Goal: Information Seeking & Learning: Learn about a topic

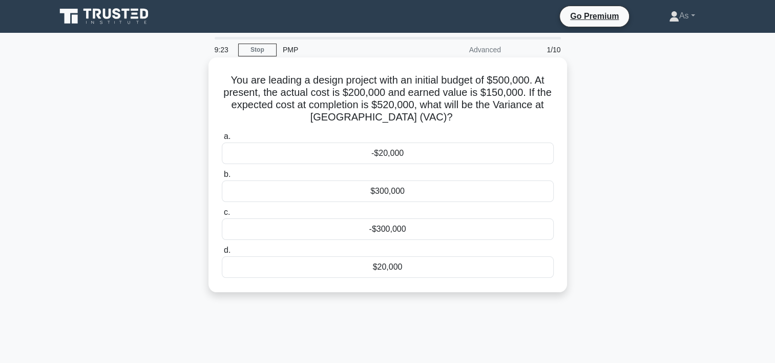
click at [420, 153] on div "-$20,000" at bounding box center [388, 153] width 332 height 22
click at [222, 140] on input "a. -$20,000" at bounding box center [222, 136] width 0 height 7
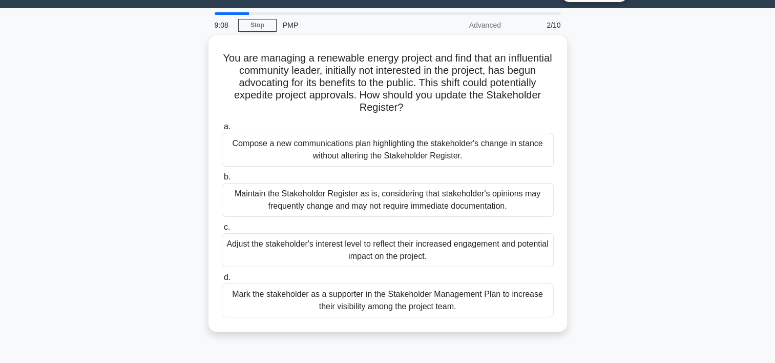
scroll to position [26, 0]
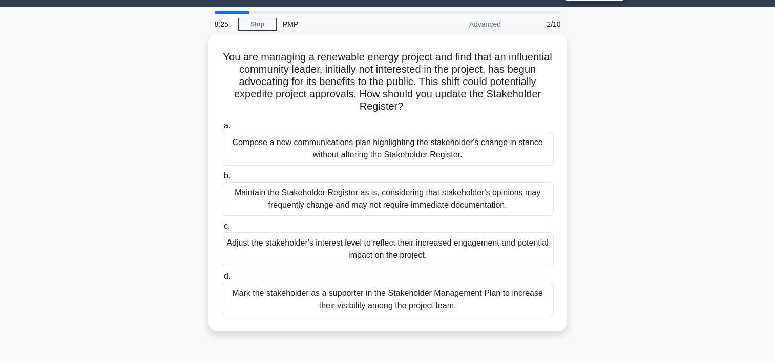
click at [639, 244] on div "You are managing a renewable energy project and find that an influential commun…" at bounding box center [388, 188] width 676 height 308
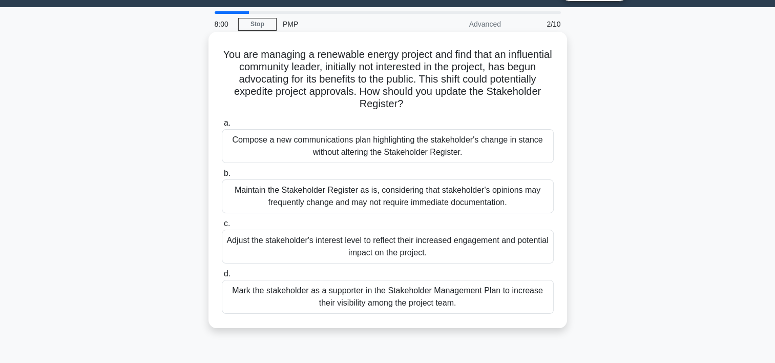
click at [432, 248] on div "Adjust the stakeholder's interest level to reflect their increased engagement a…" at bounding box center [388, 246] width 332 height 34
click at [222, 227] on input "c. Adjust the stakeholder's interest level to reflect their increased engagemen…" at bounding box center [222, 223] width 0 height 7
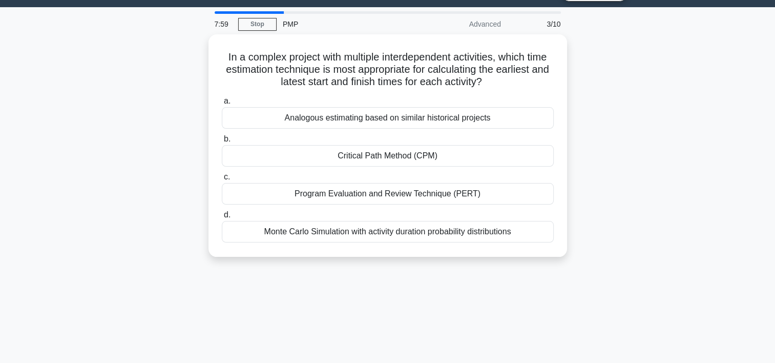
scroll to position [0, 0]
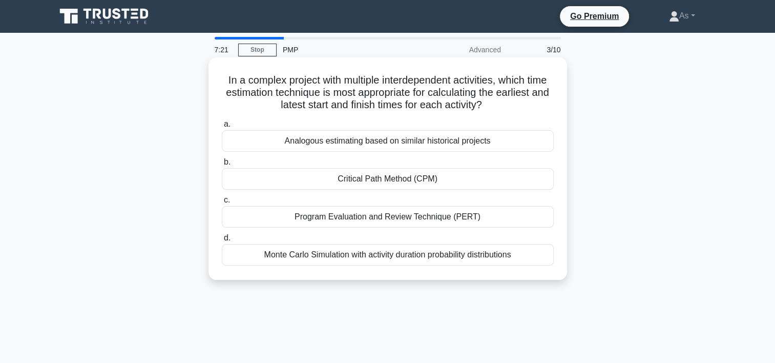
click at [513, 216] on div "Program Evaluation and Review Technique (PERT)" at bounding box center [388, 217] width 332 height 22
click at [222, 203] on input "c. Program Evaluation and Review Technique (PERT)" at bounding box center [222, 200] width 0 height 7
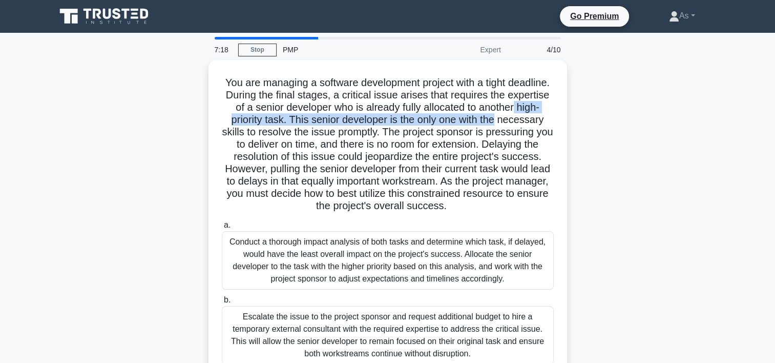
drag, startPoint x: 774, startPoint y: 112, endPoint x: 776, endPoint y: 123, distance: 11.4
click at [774, 123] on html "Go Premium As" at bounding box center [387, 284] width 775 height 569
drag, startPoint x: 776, startPoint y: 123, endPoint x: 756, endPoint y: 120, distance: 20.1
click at [756, 120] on main "7:18 Stop PMP Expert 4/10 You are managing a software development project with …" at bounding box center [387, 301] width 775 height 536
click at [715, 119] on div "You are managing a software development project with a tight deadline. During t…" at bounding box center [388, 312] width 676 height 505
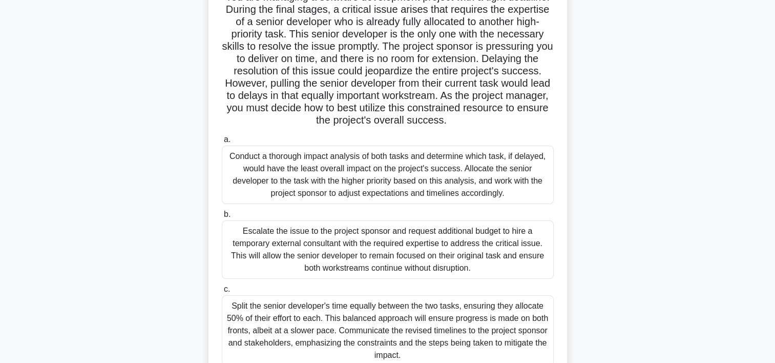
scroll to position [85, 0]
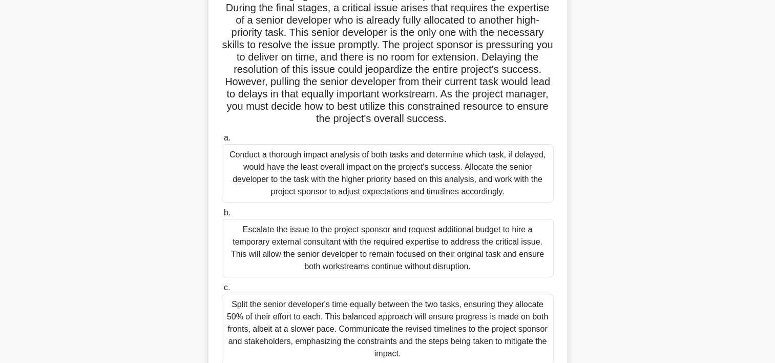
click at [533, 249] on div "Escalate the issue to the project sponsor and request additional budget to hire…" at bounding box center [388, 248] width 332 height 58
click at [222, 216] on input "b. Escalate the issue to the project sponsor and request additional budget to h…" at bounding box center [222, 213] width 0 height 7
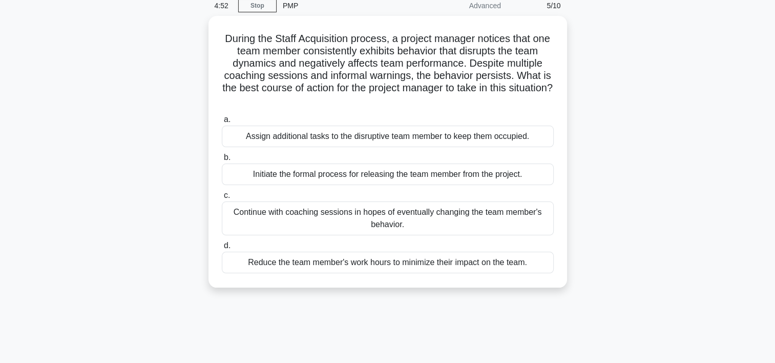
scroll to position [0, 0]
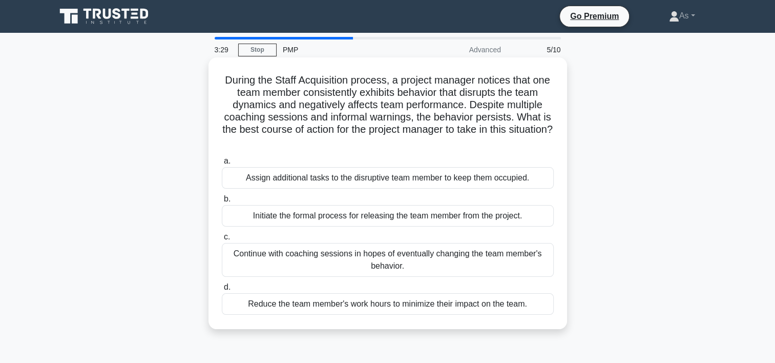
click at [527, 219] on div "Initiate the formal process for releasing the team member from the project." at bounding box center [388, 216] width 332 height 22
click at [222, 202] on input "b. Initiate the formal process for releasing the team member from the project." at bounding box center [222, 199] width 0 height 7
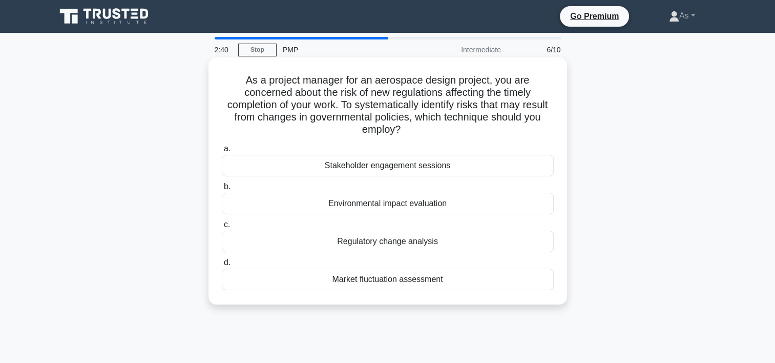
click at [475, 203] on div "Environmental impact evaluation" at bounding box center [388, 204] width 332 height 22
click at [222, 190] on input "b. Environmental impact evaluation" at bounding box center [222, 186] width 0 height 7
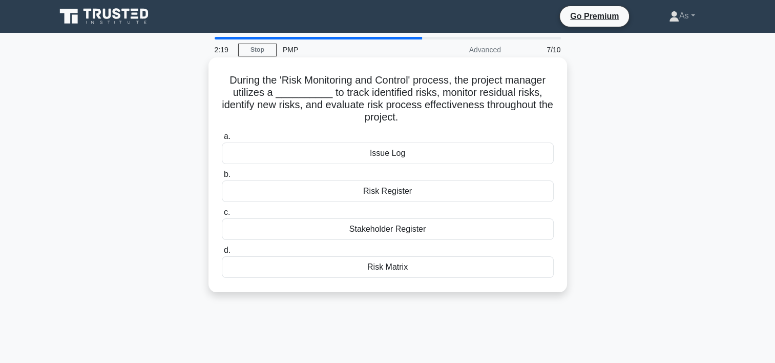
click at [511, 187] on div "Risk Register" at bounding box center [388, 191] width 332 height 22
click at [222, 178] on input "b. Risk Register" at bounding box center [222, 174] width 0 height 7
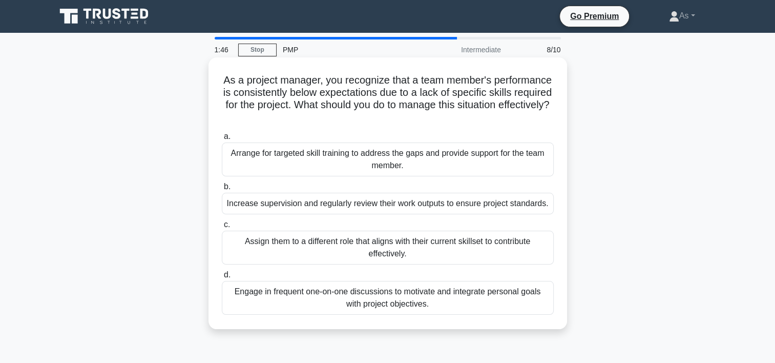
click at [505, 168] on div "Arrange for targeted skill training to address the gaps and provide support for…" at bounding box center [388, 159] width 332 height 34
click at [222, 140] on input "a. Arrange for targeted skill training to address the gaps and provide support …" at bounding box center [222, 136] width 0 height 7
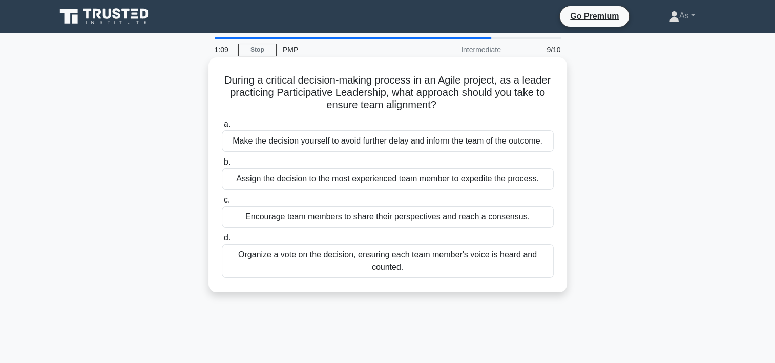
click at [502, 216] on div "Encourage team members to share their perspectives and reach a consensus." at bounding box center [388, 217] width 332 height 22
click at [222, 203] on input "c. Encourage team members to share their perspectives and reach a consensus." at bounding box center [222, 200] width 0 height 7
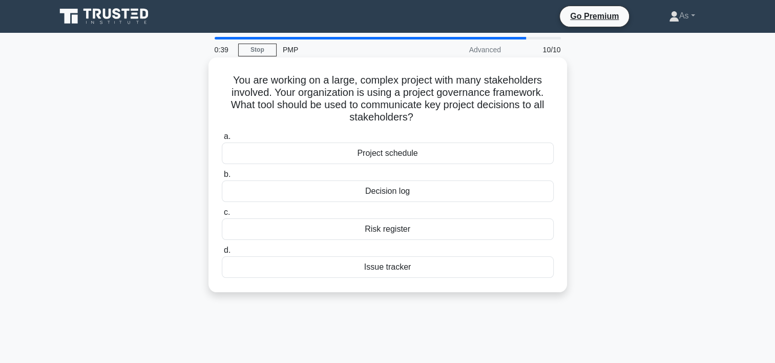
click at [472, 195] on div "Decision log" at bounding box center [388, 191] width 332 height 22
click at [222, 178] on input "b. Decision log" at bounding box center [222, 174] width 0 height 7
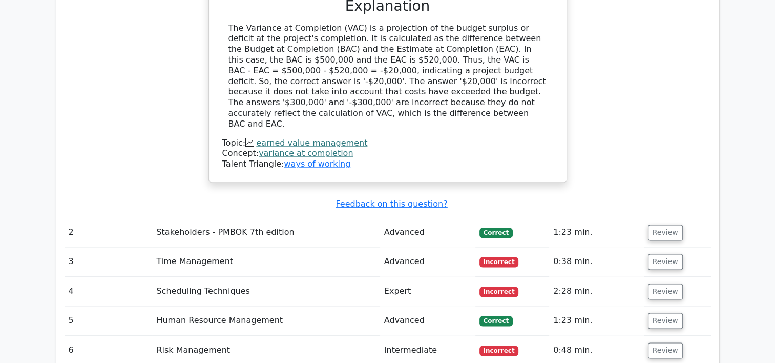
scroll to position [1260, 0]
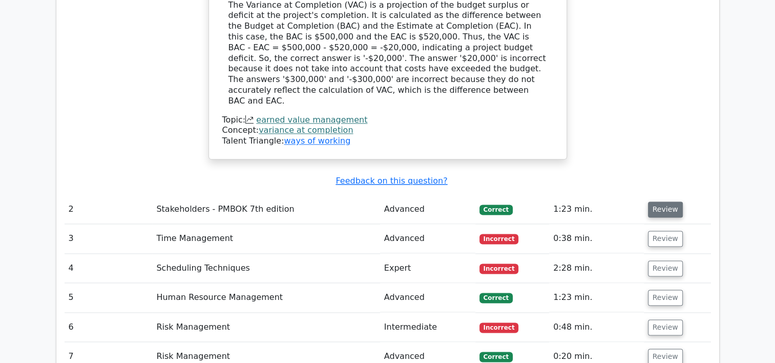
click at [658, 201] on button "Review" at bounding box center [665, 209] width 35 height 16
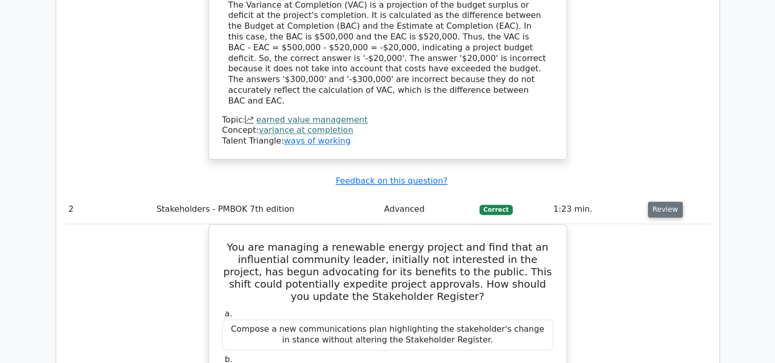
click at [658, 201] on button "Review" at bounding box center [665, 209] width 35 height 16
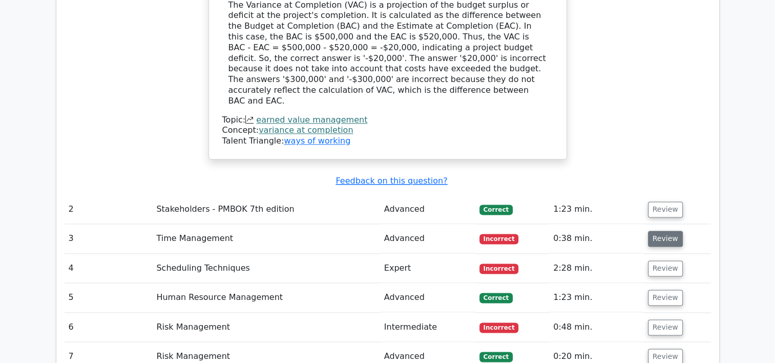
click at [663, 231] on button "Review" at bounding box center [665, 239] width 35 height 16
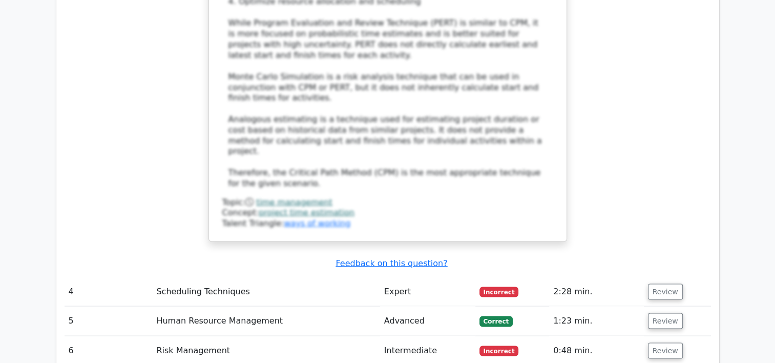
scroll to position [1927, 0]
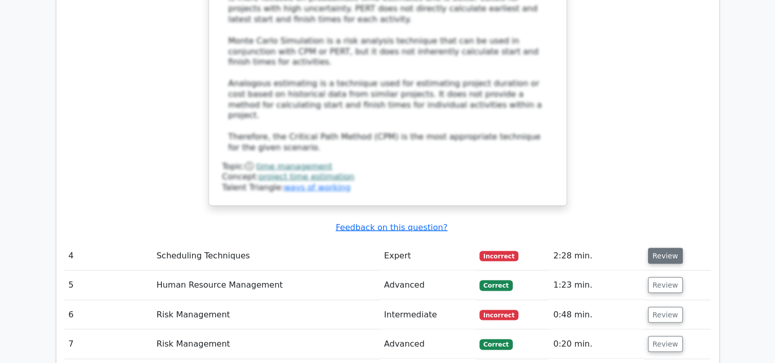
click at [661, 247] on button "Review" at bounding box center [665, 255] width 35 height 16
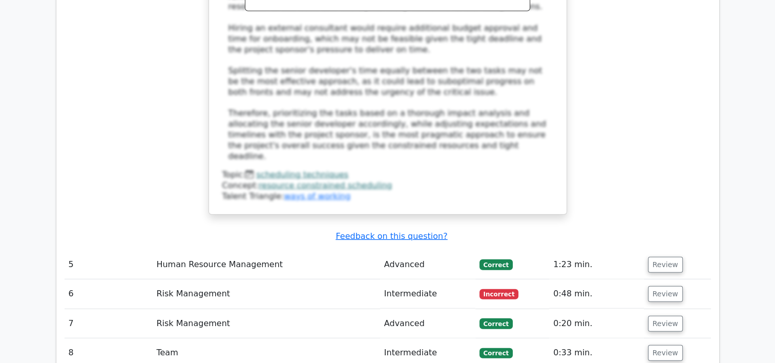
scroll to position [2848, 0]
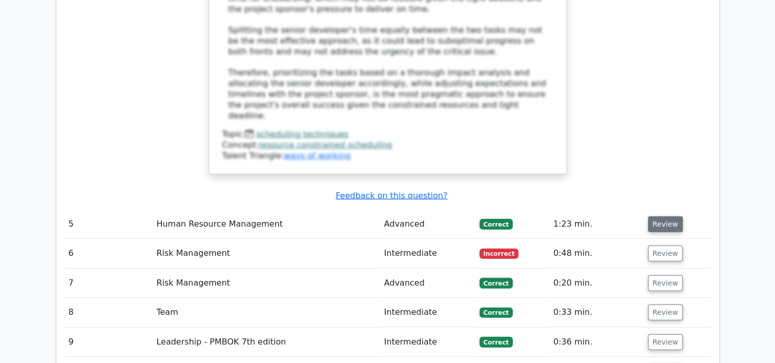
click at [668, 216] on button "Review" at bounding box center [665, 224] width 35 height 16
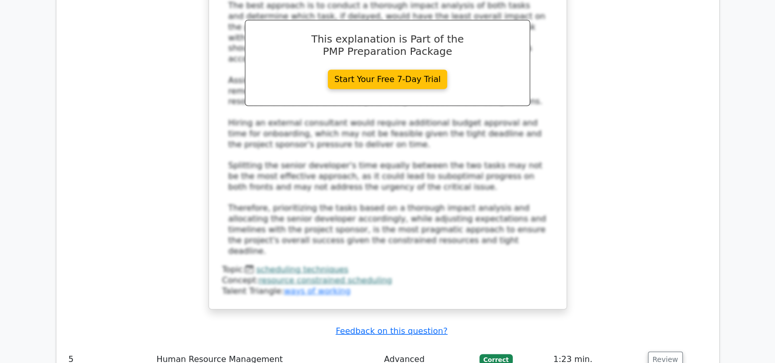
scroll to position [2696, 0]
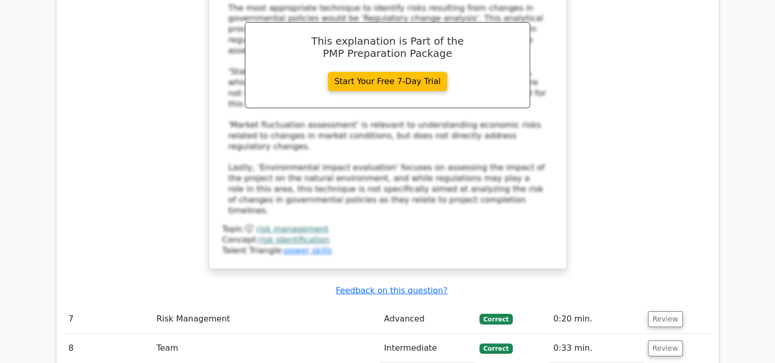
scroll to position [3404, 0]
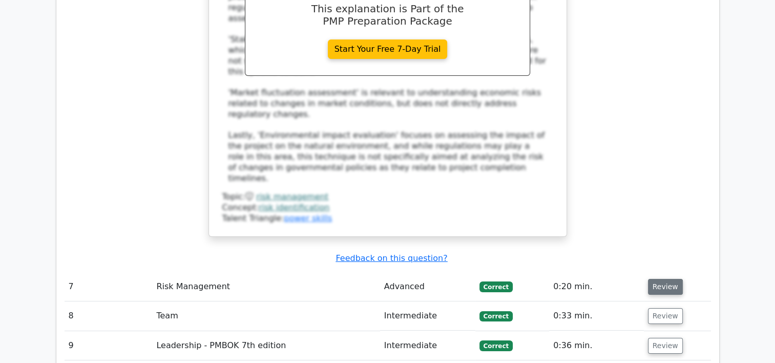
click at [669, 279] on button "Review" at bounding box center [665, 287] width 35 height 16
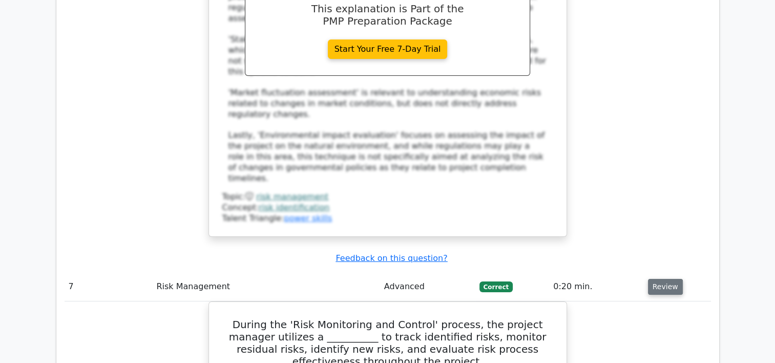
click at [669, 279] on button "Review" at bounding box center [665, 287] width 35 height 16
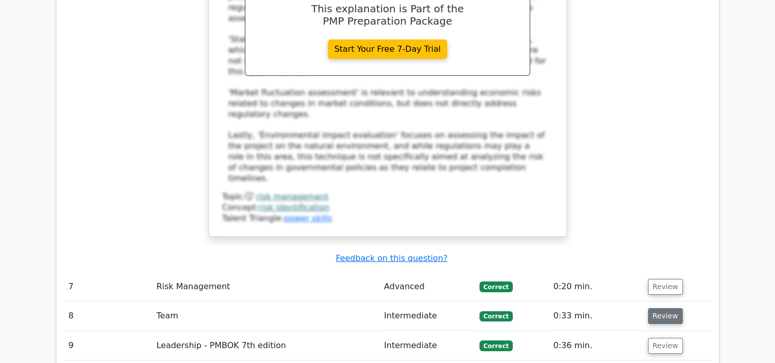
click at [666, 308] on button "Review" at bounding box center [665, 316] width 35 height 16
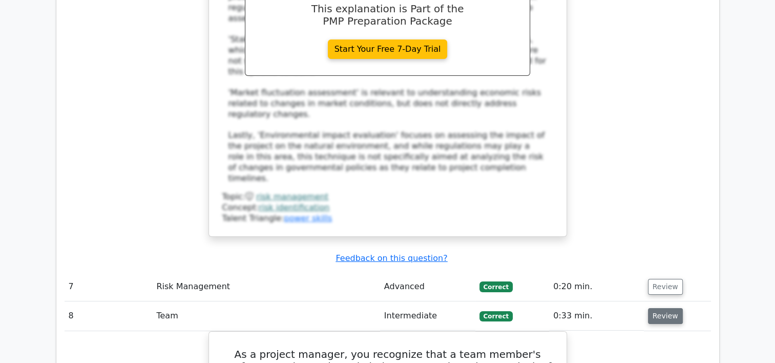
click at [666, 308] on button "Review" at bounding box center [665, 316] width 35 height 16
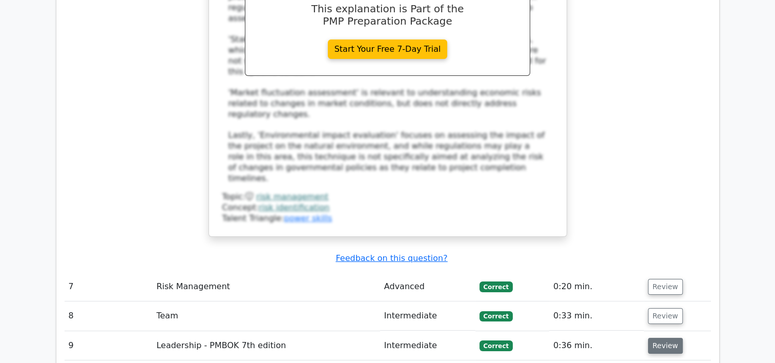
click at [665, 338] on button "Review" at bounding box center [665, 346] width 35 height 16
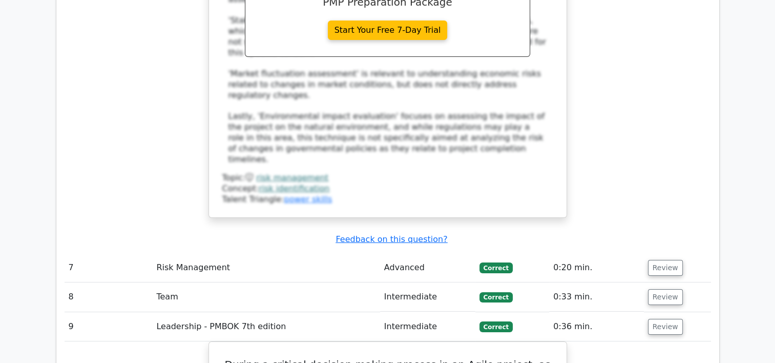
scroll to position [3421, 0]
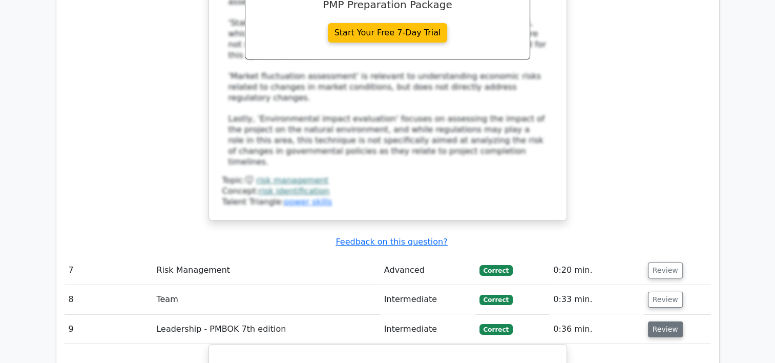
click at [664, 321] on button "Review" at bounding box center [665, 329] width 35 height 16
click at [664, 350] on button "Review" at bounding box center [665, 358] width 35 height 16
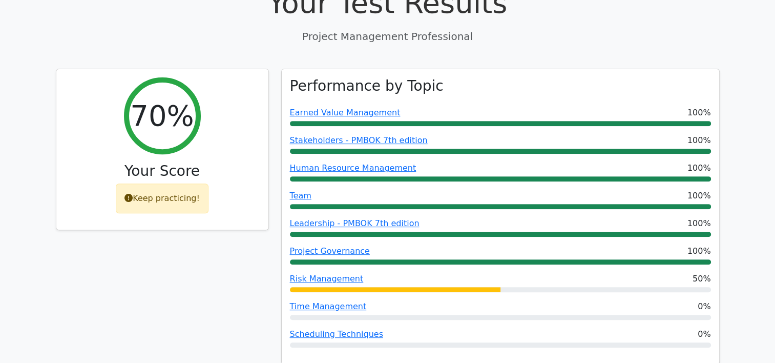
scroll to position [0, 0]
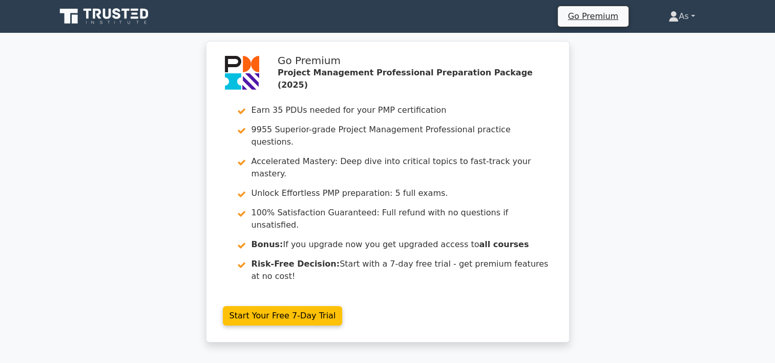
click at [692, 10] on link "As" at bounding box center [681, 16] width 75 height 20
click at [676, 47] on link "Profile" at bounding box center [684, 40] width 81 height 16
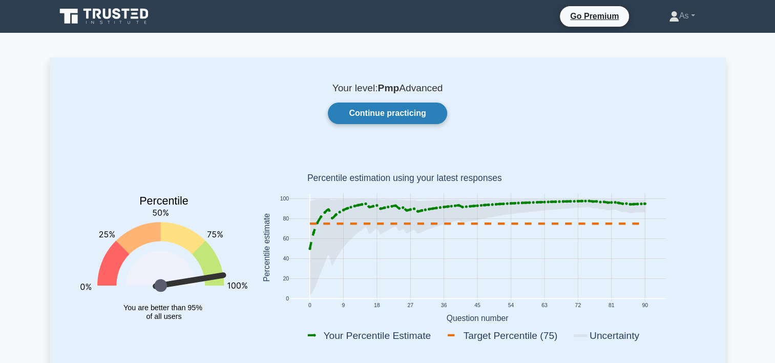
click at [383, 114] on link "Continue practicing" at bounding box center [387, 113] width 119 height 22
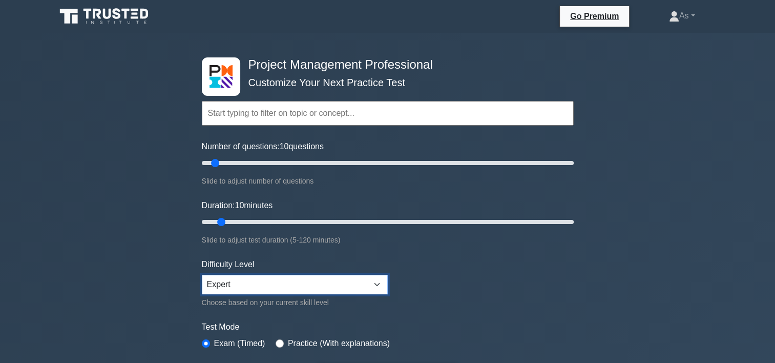
click at [383, 280] on select "Beginner Intermediate Expert" at bounding box center [295, 284] width 186 height 19
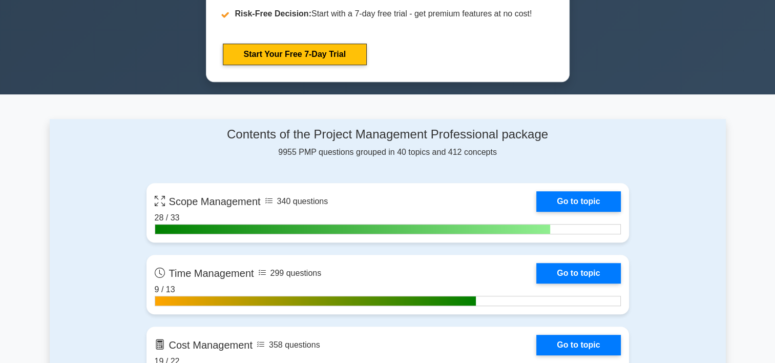
scroll to position [571, 0]
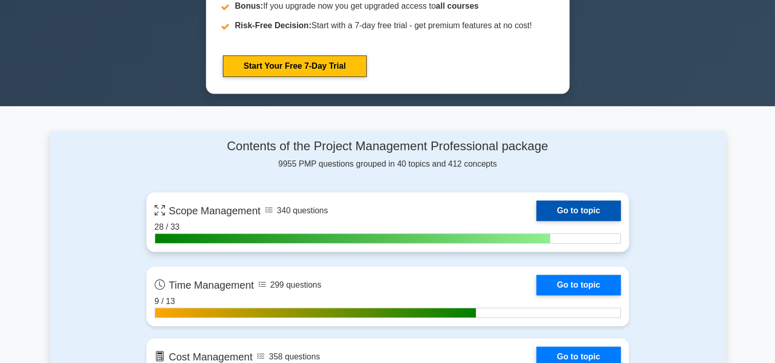
click at [602, 203] on link "Go to topic" at bounding box center [578, 210] width 84 height 20
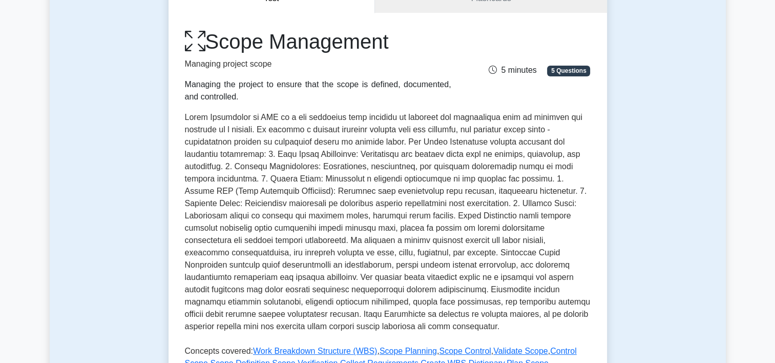
scroll to position [121, 0]
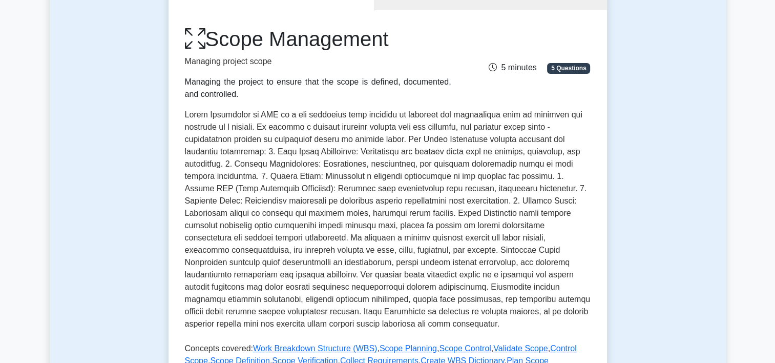
click at [676, 160] on div "Test Flashcards Scope Management Managing project scope Managing the project to…" at bounding box center [388, 229] width 676 height 544
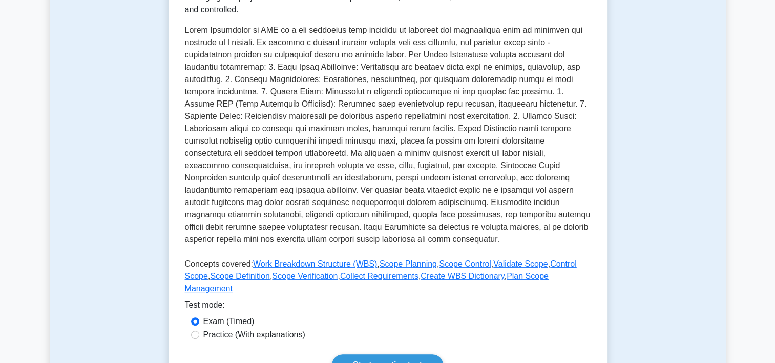
scroll to position [223, 0]
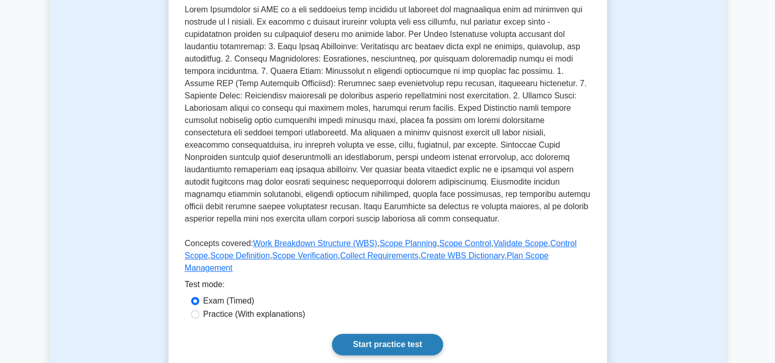
click at [377, 333] on link "Start practice test" at bounding box center [387, 344] width 111 height 22
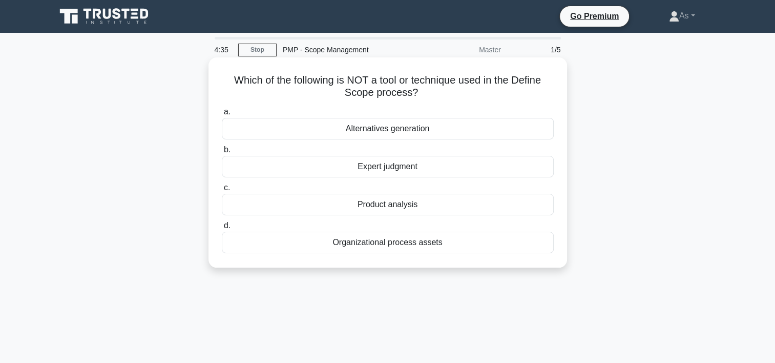
click at [462, 240] on div "Organizational process assets" at bounding box center [388, 243] width 332 height 22
click at [222, 229] on input "d. Organizational process assets" at bounding box center [222, 225] width 0 height 7
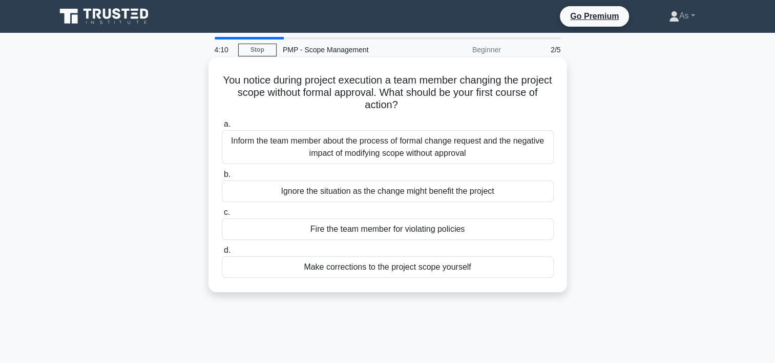
click at [511, 139] on div "Inform the team member about the process of formal change request and the negat…" at bounding box center [388, 147] width 332 height 34
click at [222, 128] on input "a. Inform the team member about the process of formal change request and the ne…" at bounding box center [222, 124] width 0 height 7
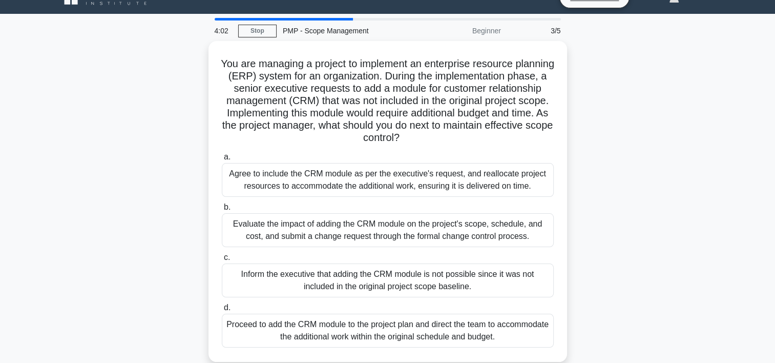
scroll to position [20, 0]
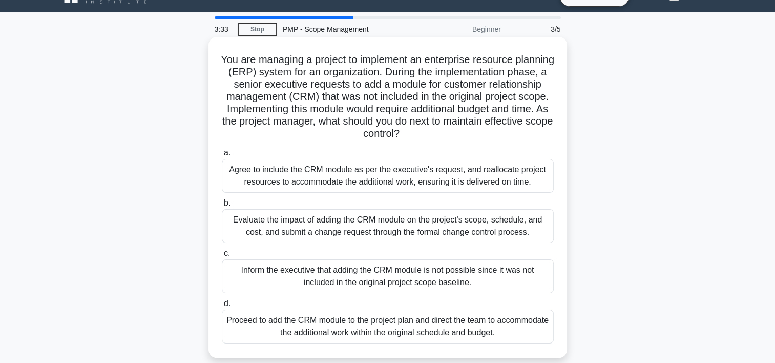
click at [549, 226] on div "Evaluate the impact of adding the CRM module on the project's scope, schedule, …" at bounding box center [388, 226] width 332 height 34
click at [222, 206] on input "b. Evaluate the impact of adding the CRM module on the project's scope, schedul…" at bounding box center [222, 203] width 0 height 7
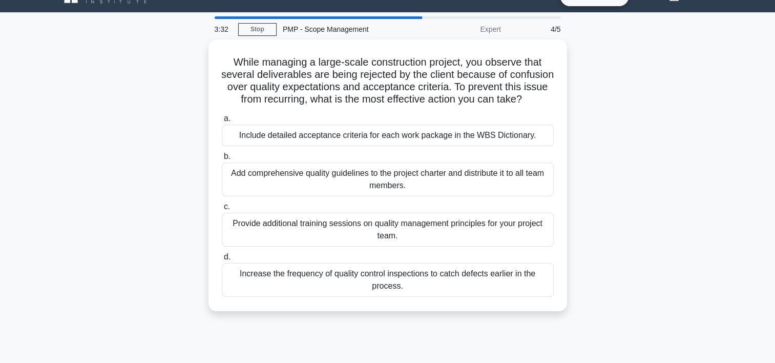
scroll to position [0, 0]
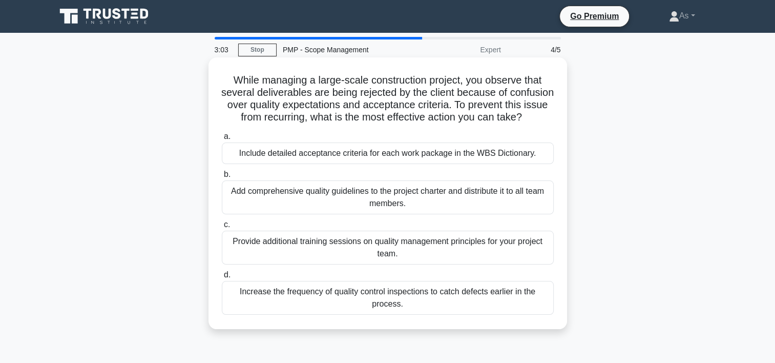
click at [475, 164] on div "Include detailed acceptance criteria for each work package in the WBS Dictionar…" at bounding box center [388, 153] width 332 height 22
click at [222, 140] on input "a. Include detailed acceptance criteria for each work package in the WBS Dictio…" at bounding box center [222, 136] width 0 height 7
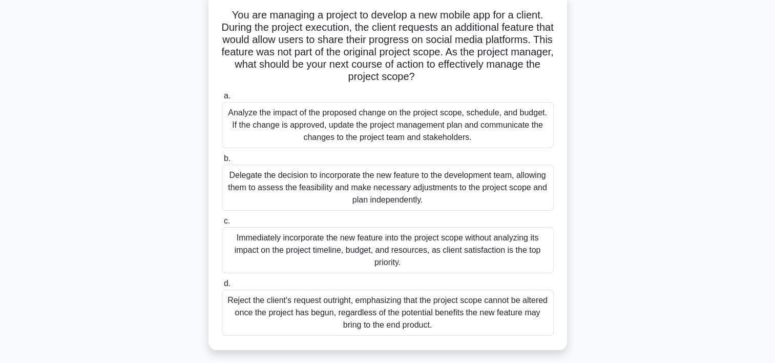
scroll to position [70, 0]
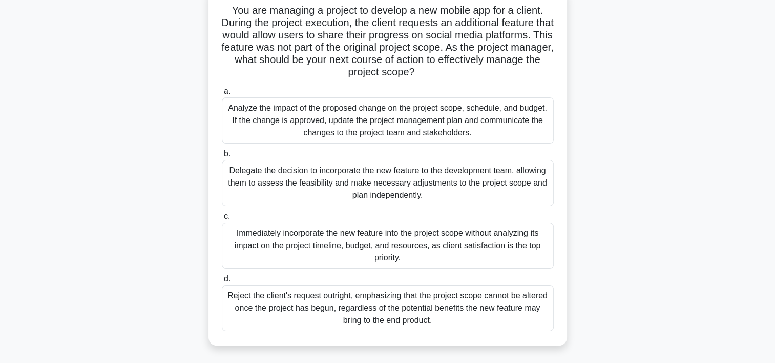
click at [451, 113] on div "Analyze the impact of the proposed change on the project scope, schedule, and b…" at bounding box center [388, 120] width 332 height 46
click at [222, 95] on input "a. Analyze the impact of the proposed change on the project scope, schedule, an…" at bounding box center [222, 91] width 0 height 7
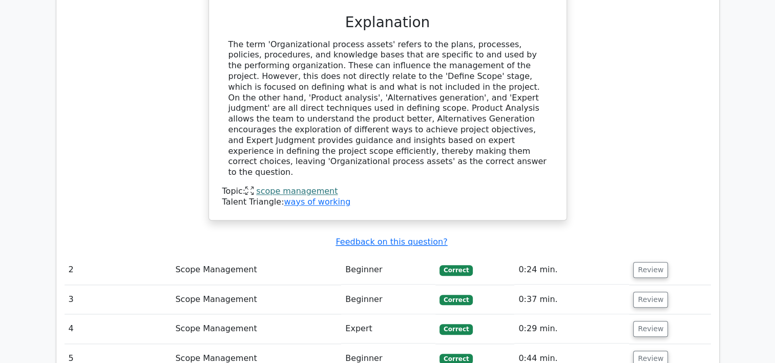
scroll to position [1109, 0]
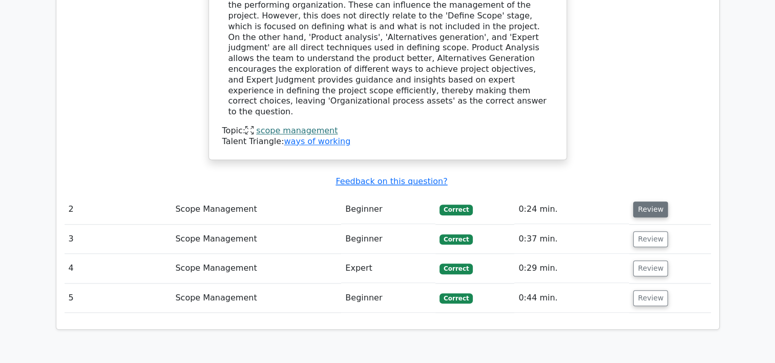
click at [656, 201] on button "Review" at bounding box center [650, 209] width 35 height 16
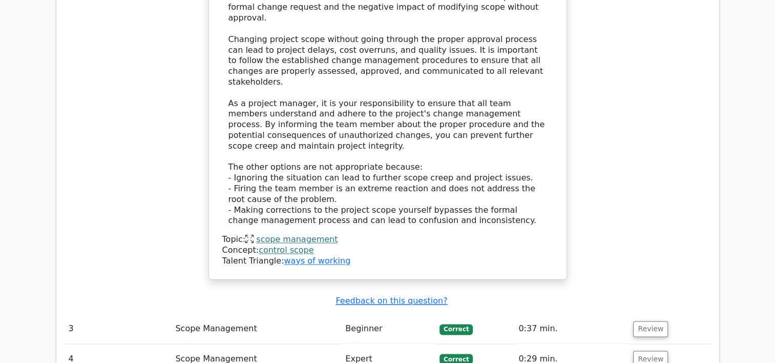
scroll to position [1592, 0]
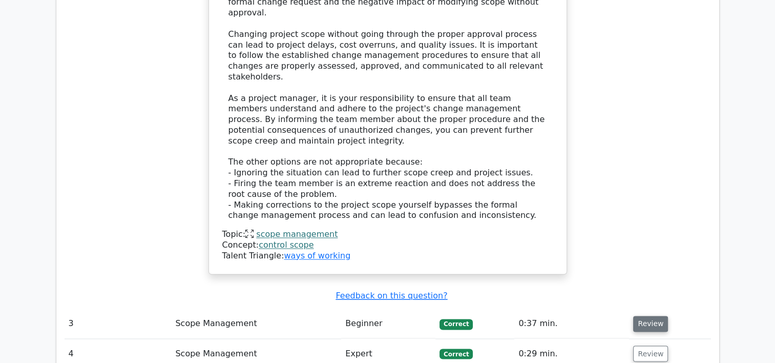
click at [644, 316] on button "Review" at bounding box center [650, 324] width 35 height 16
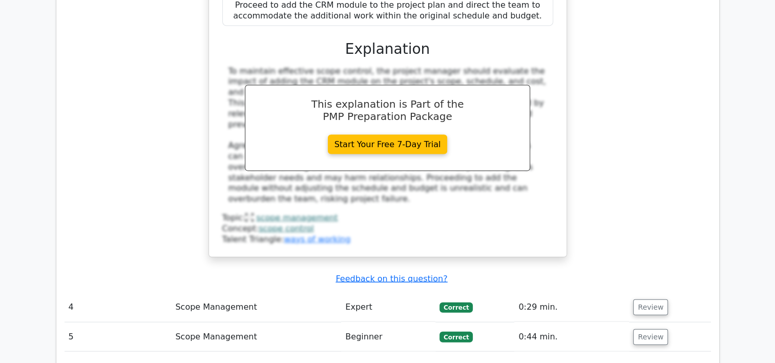
scroll to position [2241, 0]
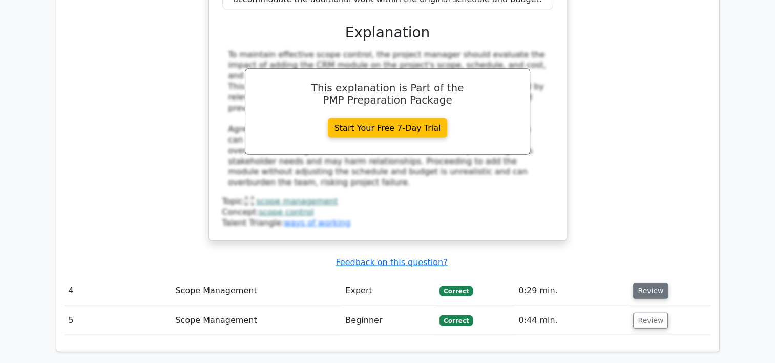
click at [655, 283] on button "Review" at bounding box center [650, 291] width 35 height 16
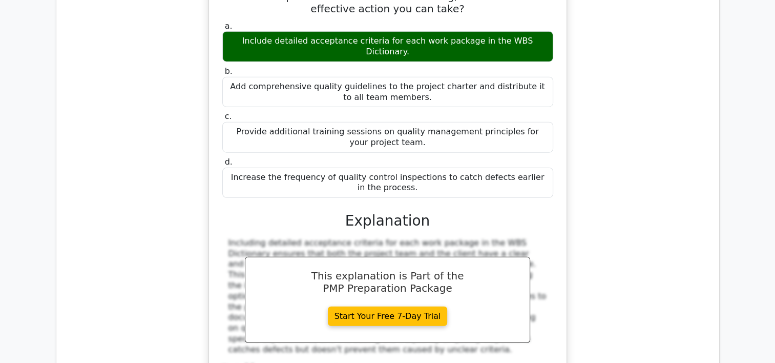
scroll to position [2616, 0]
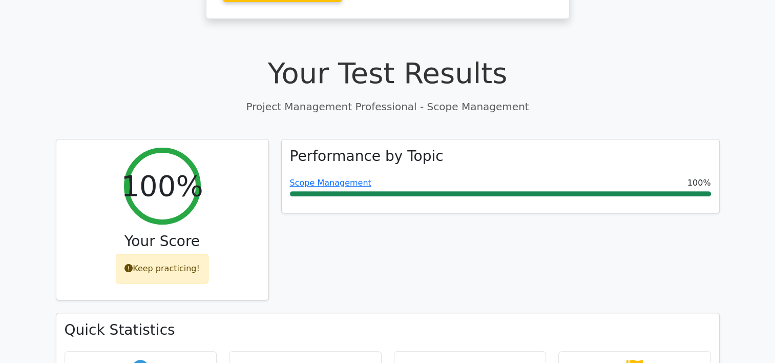
scroll to position [308, 0]
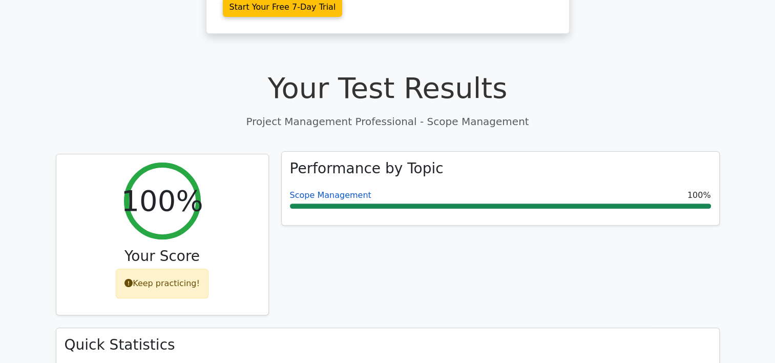
click at [326, 190] on link "Scope Management" at bounding box center [330, 195] width 81 height 10
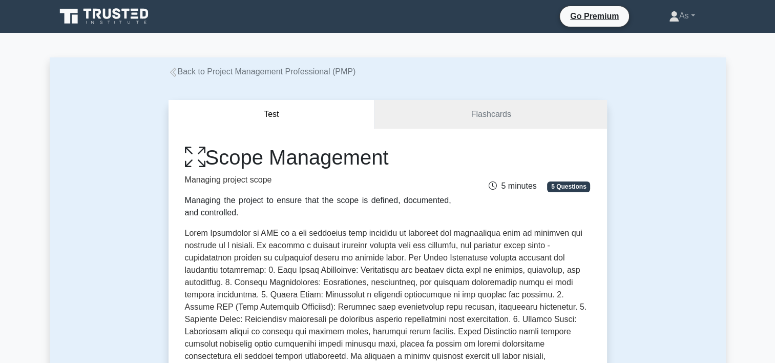
click at [376, 190] on div "Scope Management Managing project scope Managing the project to ensure that the…" at bounding box center [318, 182] width 279 height 74
click at [462, 125] on link "Flashcards" at bounding box center [491, 114] width 232 height 29
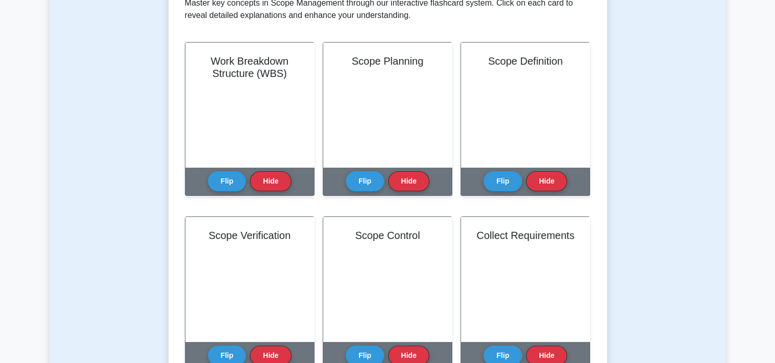
scroll to position [182, 0]
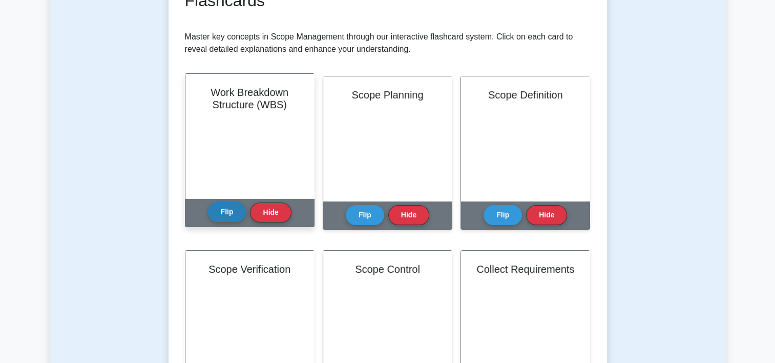
click at [228, 213] on button "Flip" at bounding box center [227, 212] width 38 height 20
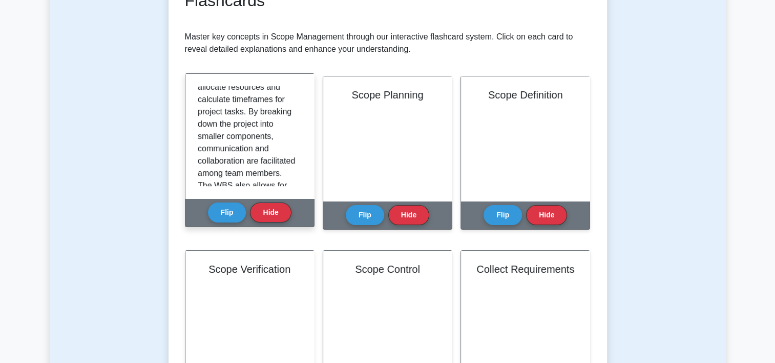
scroll to position [142, 0]
drag, startPoint x: 297, startPoint y: 141, endPoint x: 297, endPoint y: 154, distance: 12.3
click at [297, 154] on div "The Work Breakdown Structure (WBS) is a project management concept that visuall…" at bounding box center [250, 136] width 104 height 100
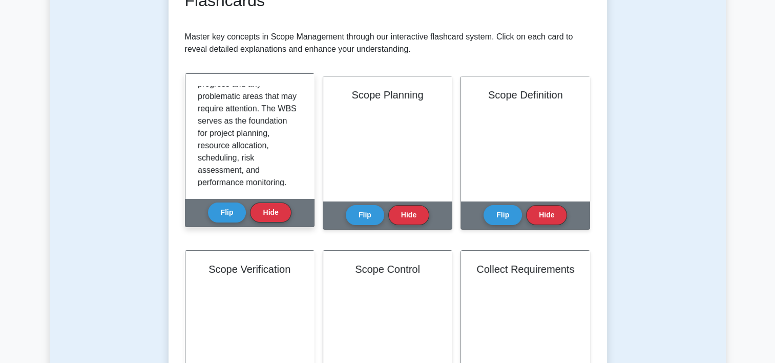
scroll to position [301, 0]
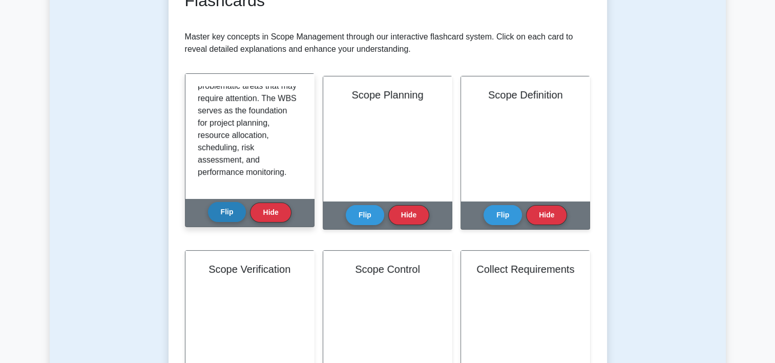
click at [229, 214] on button "Flip" at bounding box center [227, 212] width 38 height 20
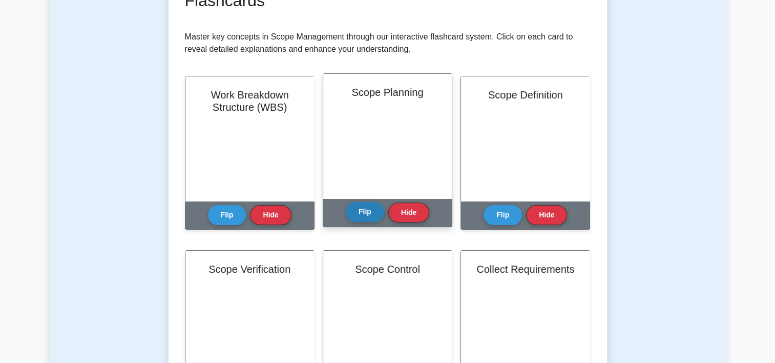
click at [363, 211] on button "Flip" at bounding box center [365, 212] width 38 height 20
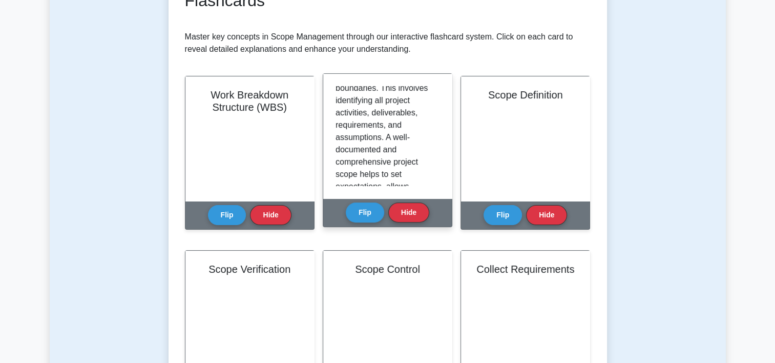
scroll to position [53, 0]
click at [440, 116] on div "Scope Planning is the process of defining, documenting, and outlining the proje…" at bounding box center [387, 136] width 129 height 124
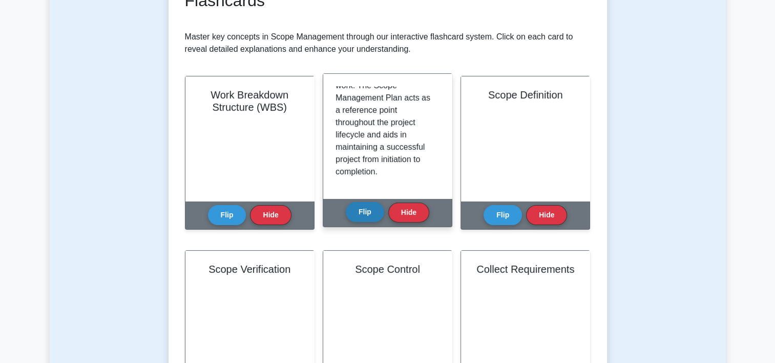
click at [366, 211] on button "Flip" at bounding box center [365, 212] width 38 height 20
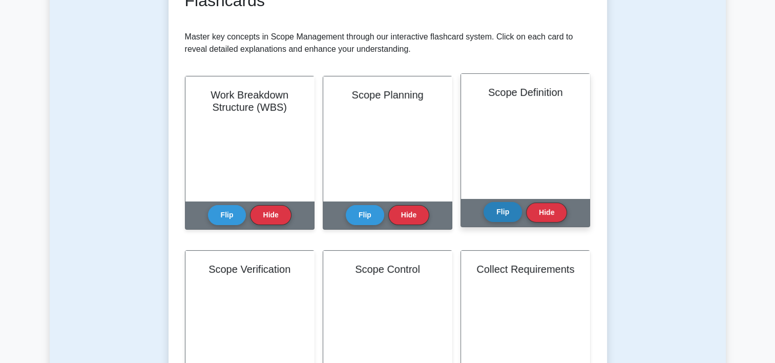
click at [506, 214] on button "Flip" at bounding box center [503, 212] width 38 height 20
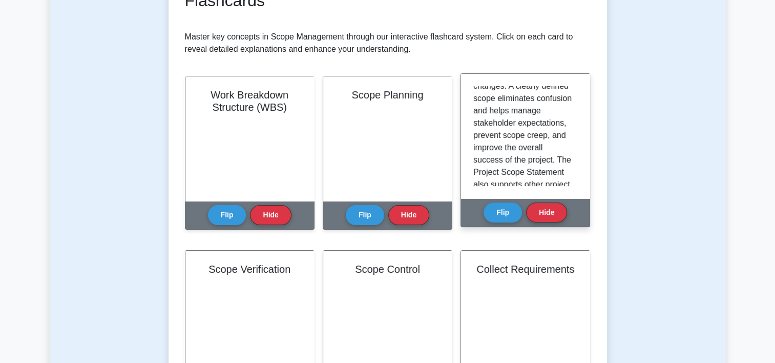
scroll to position [242, 0]
click at [573, 152] on div "Scope Definition is the process of breaking down the project's broad Goals and …" at bounding box center [525, 136] width 104 height 100
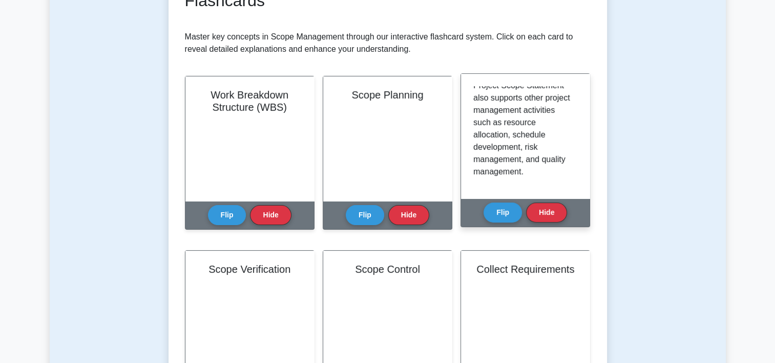
scroll to position [363, 0]
click at [500, 212] on button "Flip" at bounding box center [503, 212] width 38 height 20
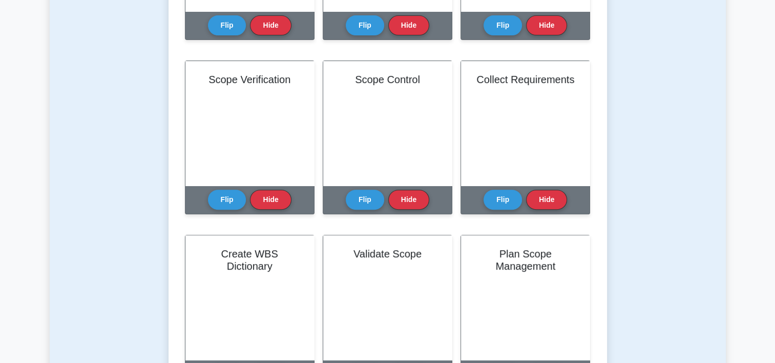
scroll to position [371, 0]
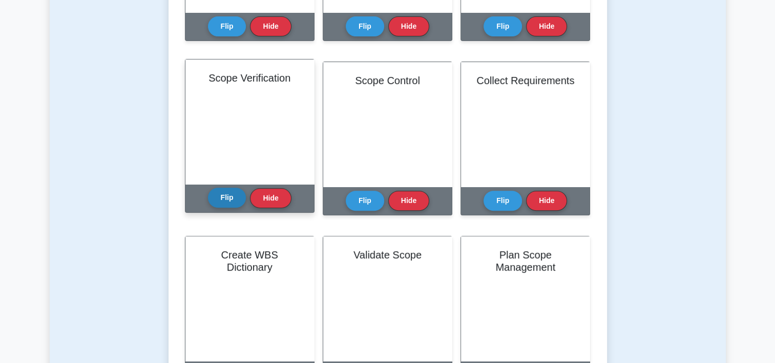
click at [222, 191] on button "Flip" at bounding box center [227, 197] width 38 height 20
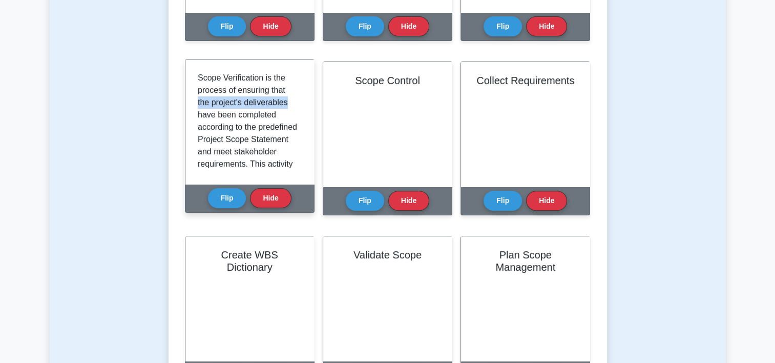
drag, startPoint x: 302, startPoint y: 86, endPoint x: 303, endPoint y: 97, distance: 11.4
click at [303, 97] on div "Scope Verification is the process of ensuring that the project's deliverables h…" at bounding box center [249, 121] width 129 height 124
drag, startPoint x: 303, startPoint y: 97, endPoint x: 273, endPoint y: 121, distance: 39.0
click at [273, 121] on p "Scope Verification is the process of ensuring that the project's deliverables h…" at bounding box center [248, 275] width 100 height 406
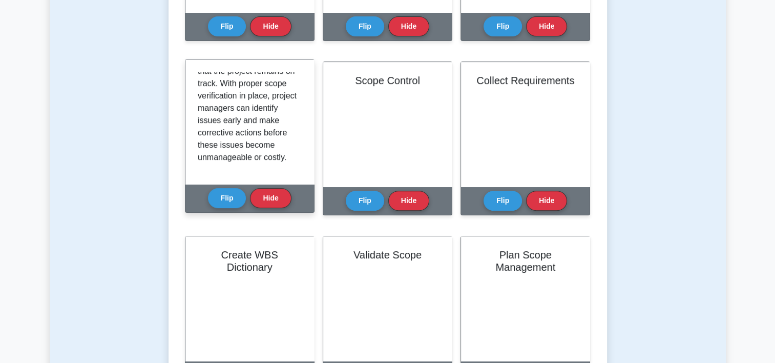
scroll to position [350, 0]
click at [233, 197] on button "Flip" at bounding box center [227, 197] width 38 height 20
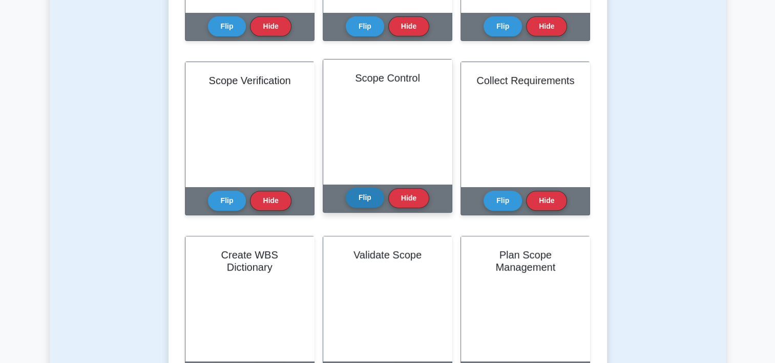
click at [366, 194] on button "Flip" at bounding box center [365, 197] width 38 height 20
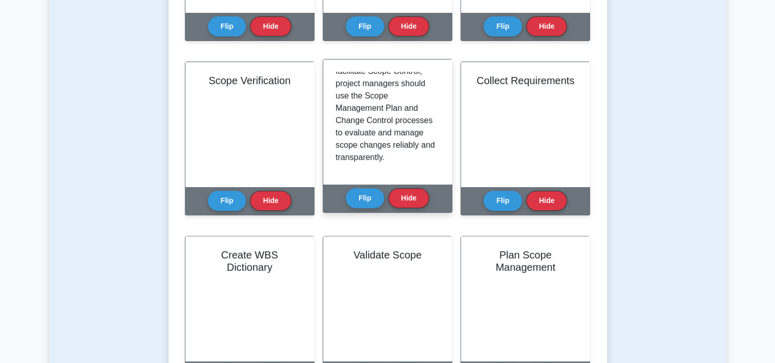
scroll to position [363, 0]
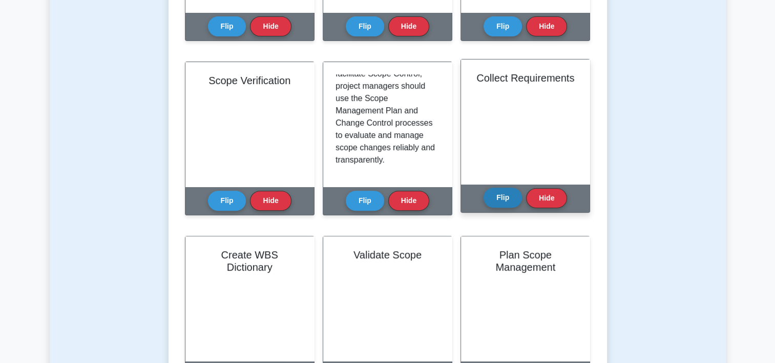
click at [507, 194] on button "Flip" at bounding box center [503, 197] width 38 height 20
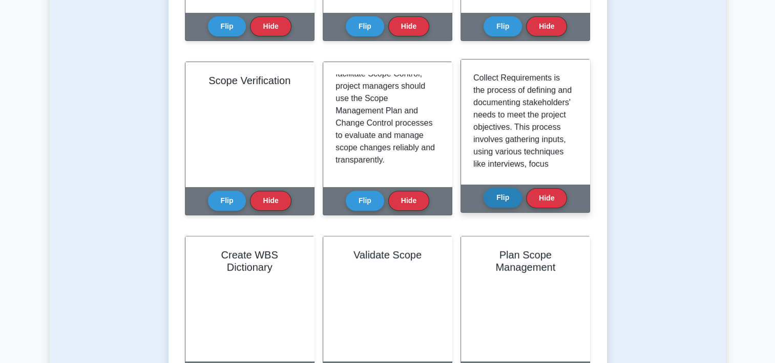
click at [507, 194] on button "Flip" at bounding box center [503, 197] width 38 height 20
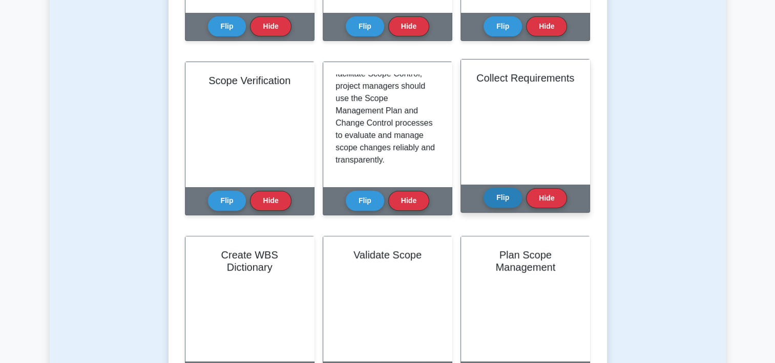
click at [507, 194] on button "Flip" at bounding box center [503, 197] width 38 height 20
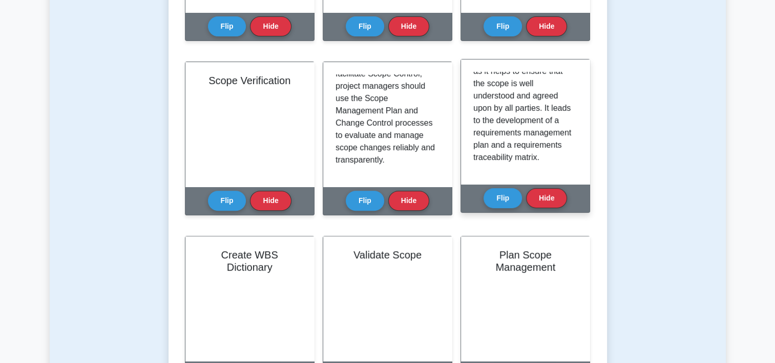
scroll to position [233, 0]
drag, startPoint x: 578, startPoint y: 158, endPoint x: 576, endPoint y: 168, distance: 10.4
click at [576, 168] on div "Collect Requirements is the process of defining and documenting stakeholders' n…" at bounding box center [525, 121] width 129 height 124
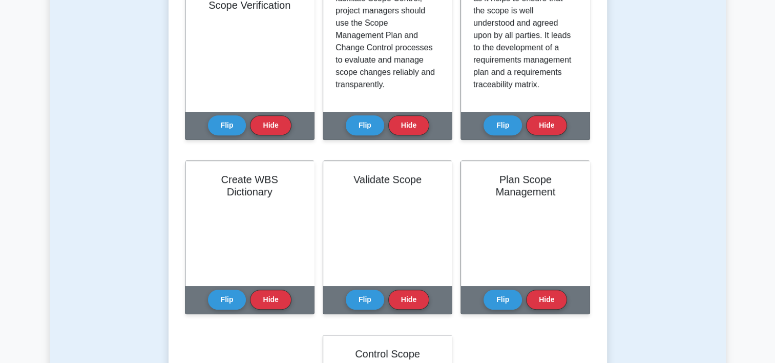
scroll to position [445, 0]
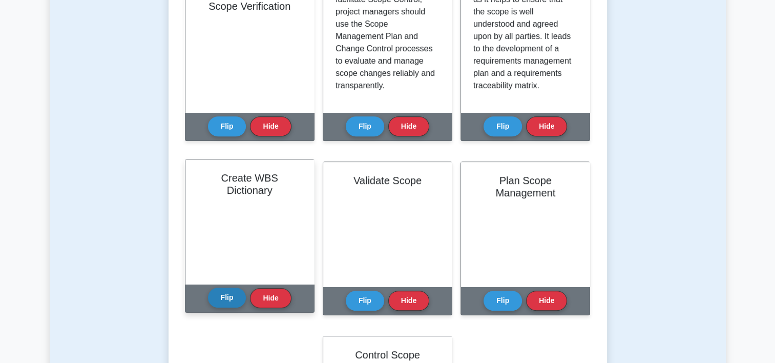
click at [231, 295] on button "Flip" at bounding box center [227, 297] width 38 height 20
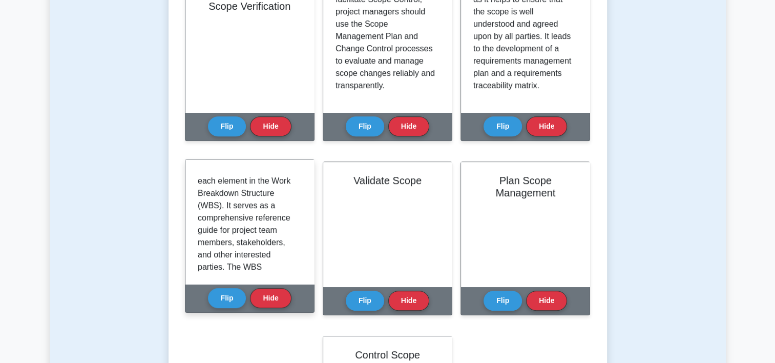
scroll to position [29, 0]
